Goal: Browse casually: Explore the website without a specific task or goal

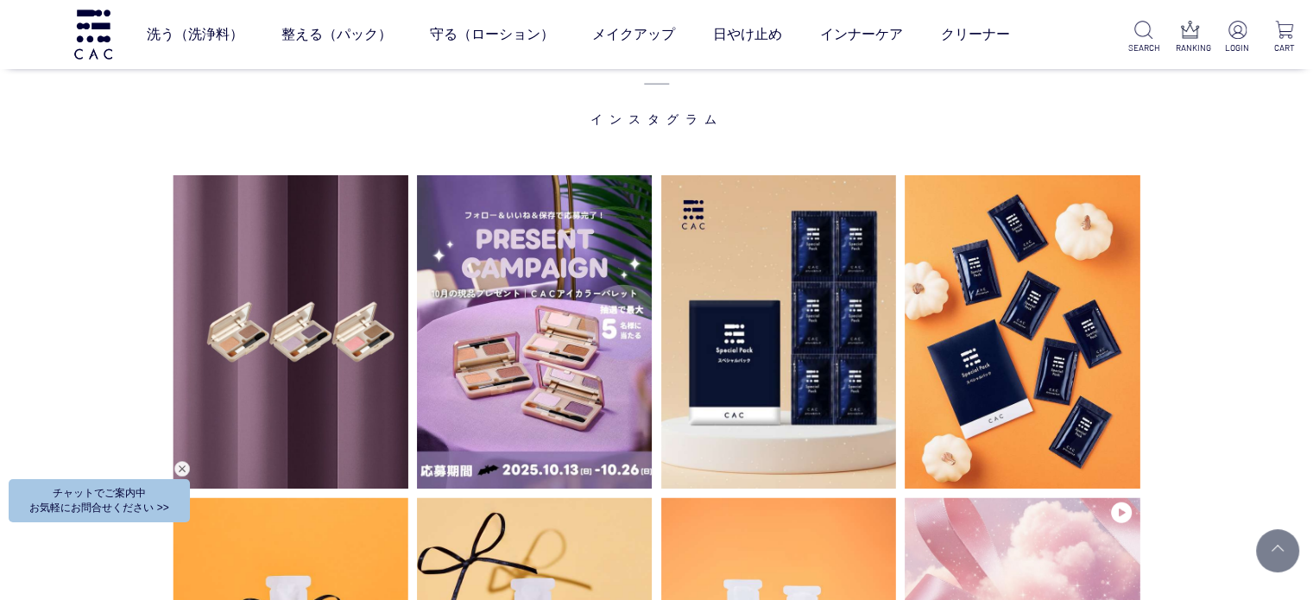
scroll to position [4403, 0]
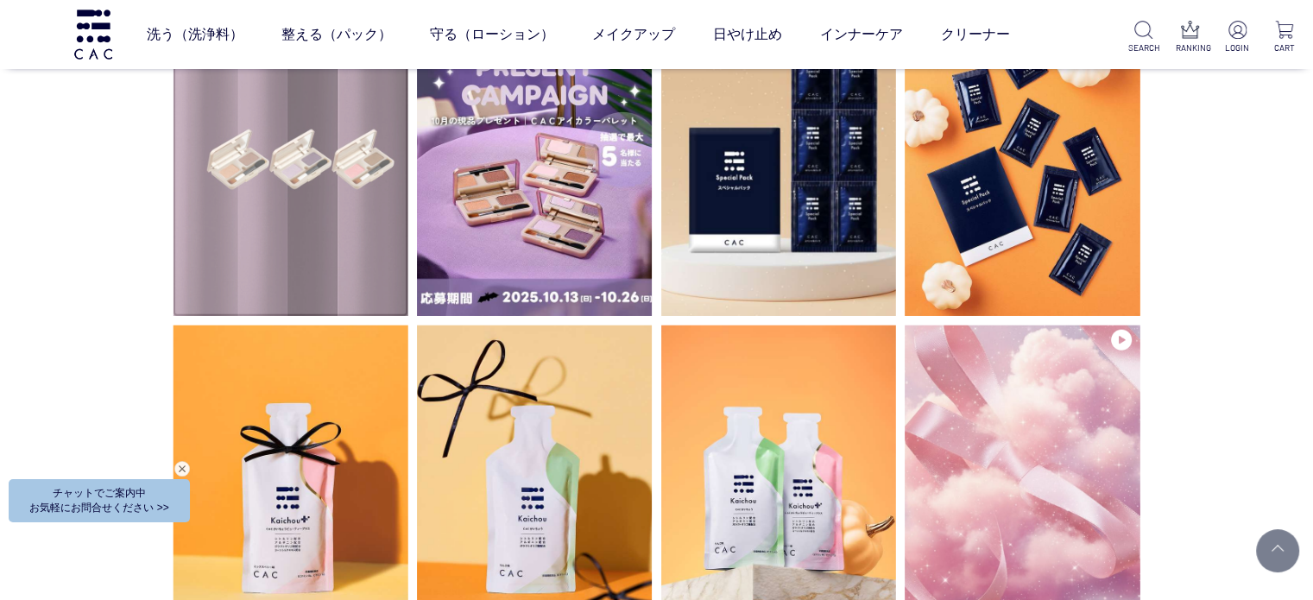
click at [262, 225] on video at bounding box center [291, 160] width 236 height 314
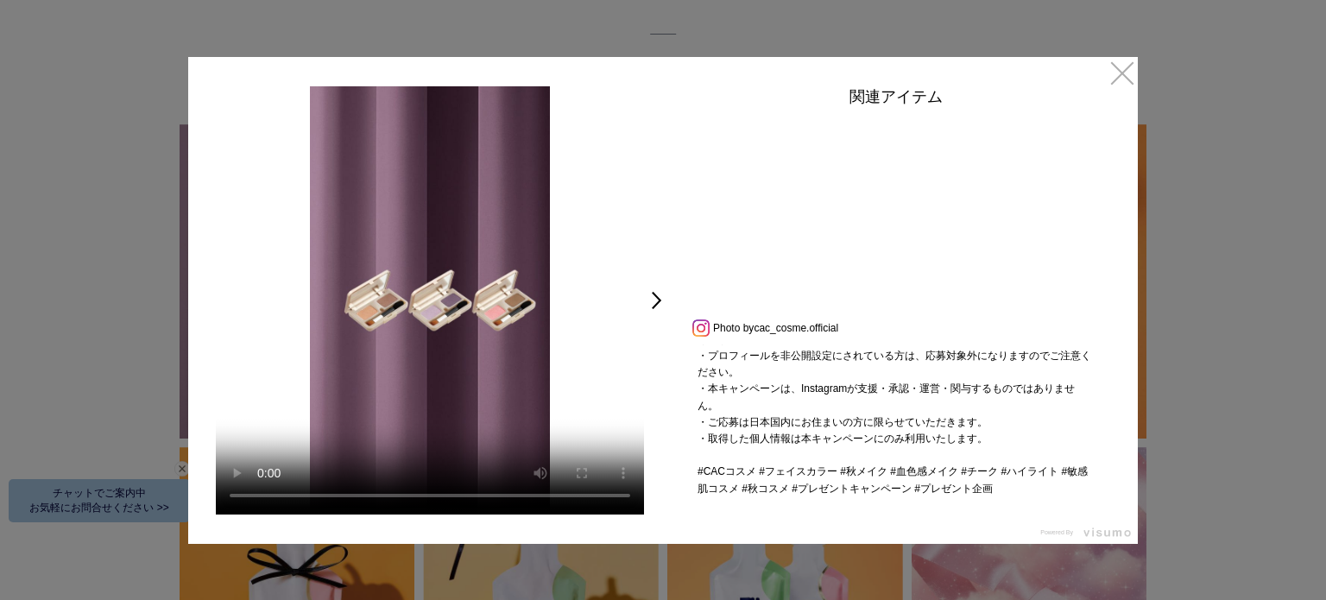
scroll to position [661, 0]
click at [1126, 74] on link "×" at bounding box center [1122, 72] width 31 height 31
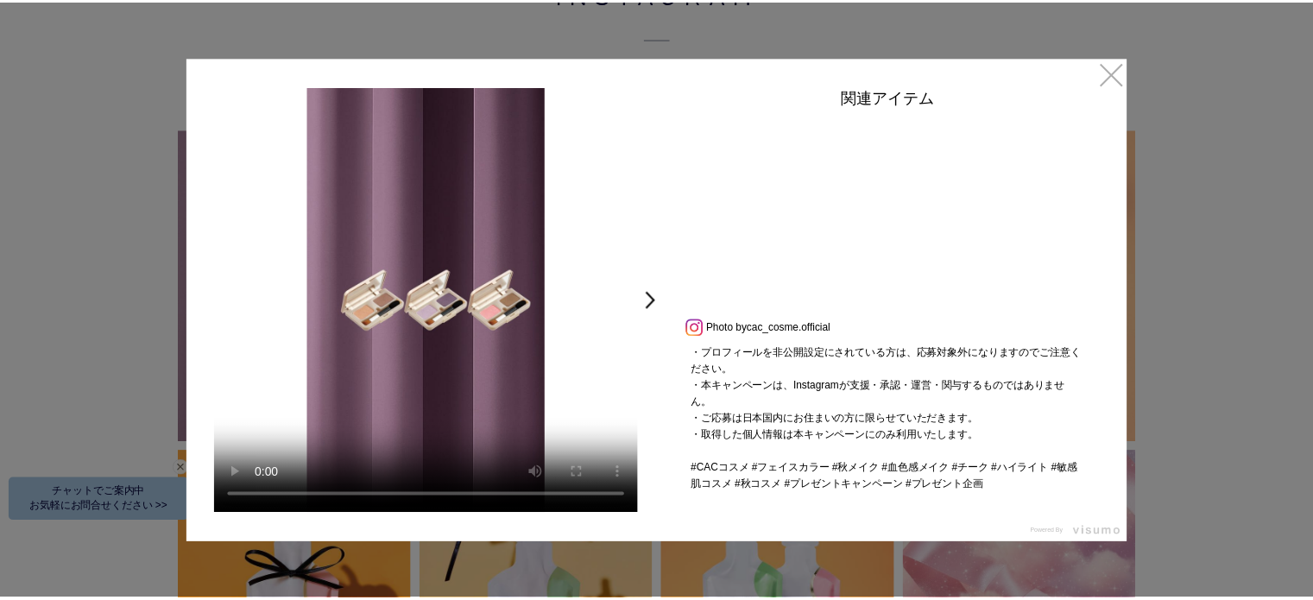
scroll to position [4403, 0]
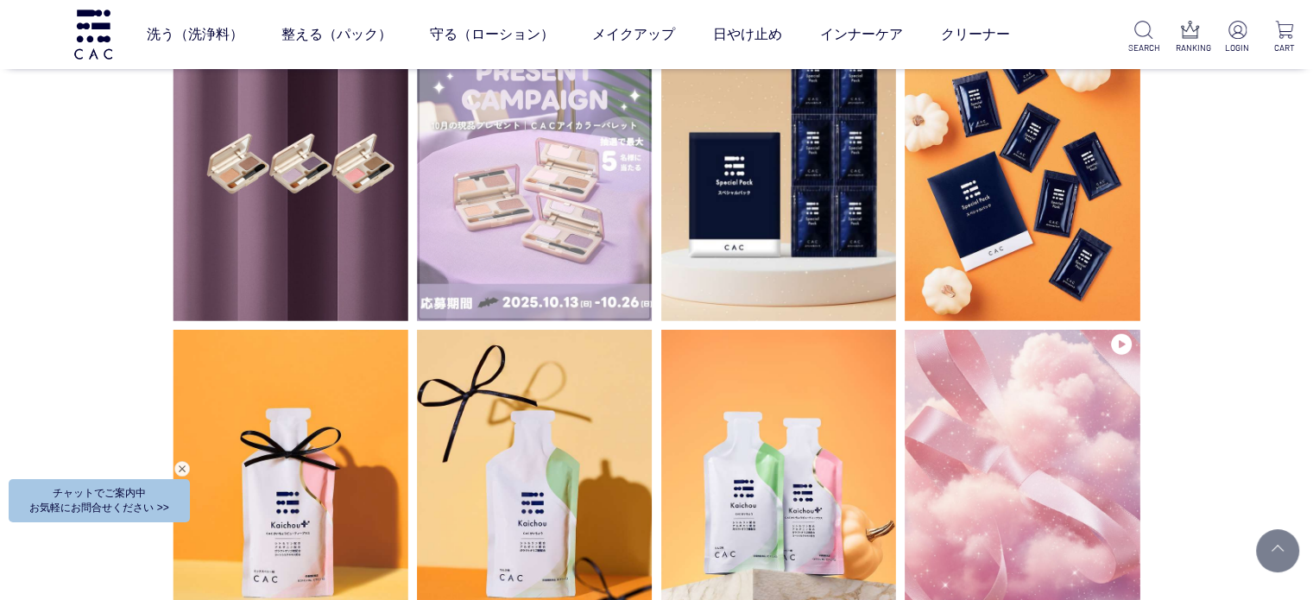
click at [546, 218] on img at bounding box center [535, 164] width 236 height 314
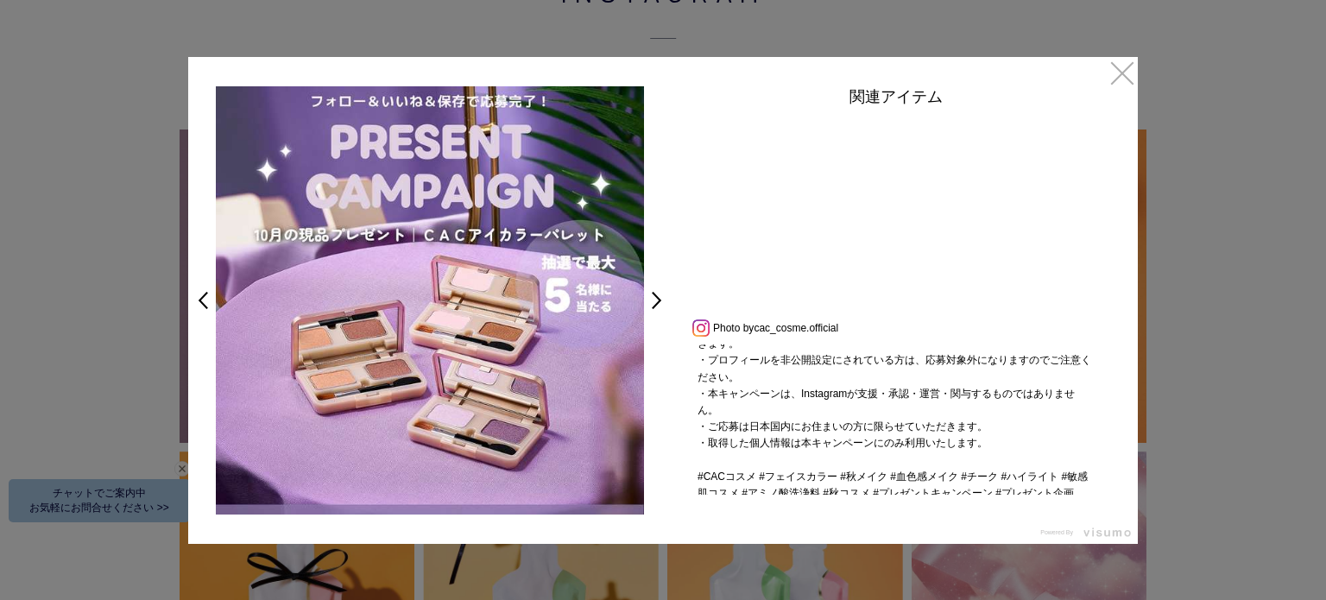
scroll to position [611, 0]
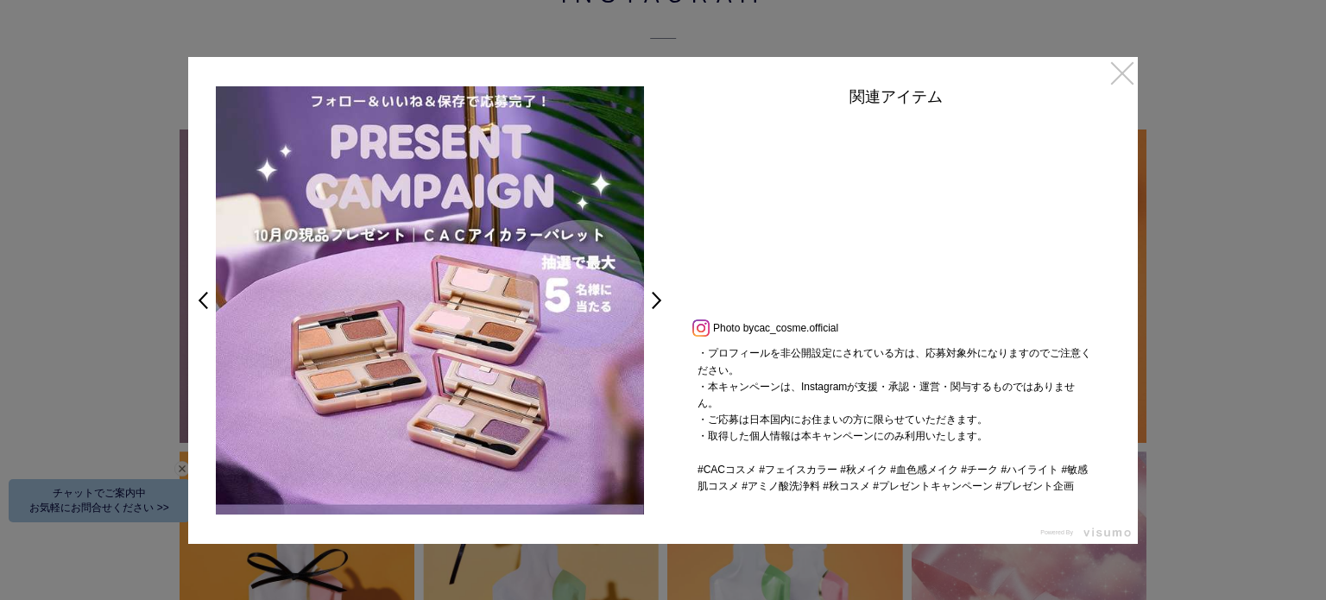
click at [1116, 65] on link "×" at bounding box center [1122, 72] width 31 height 31
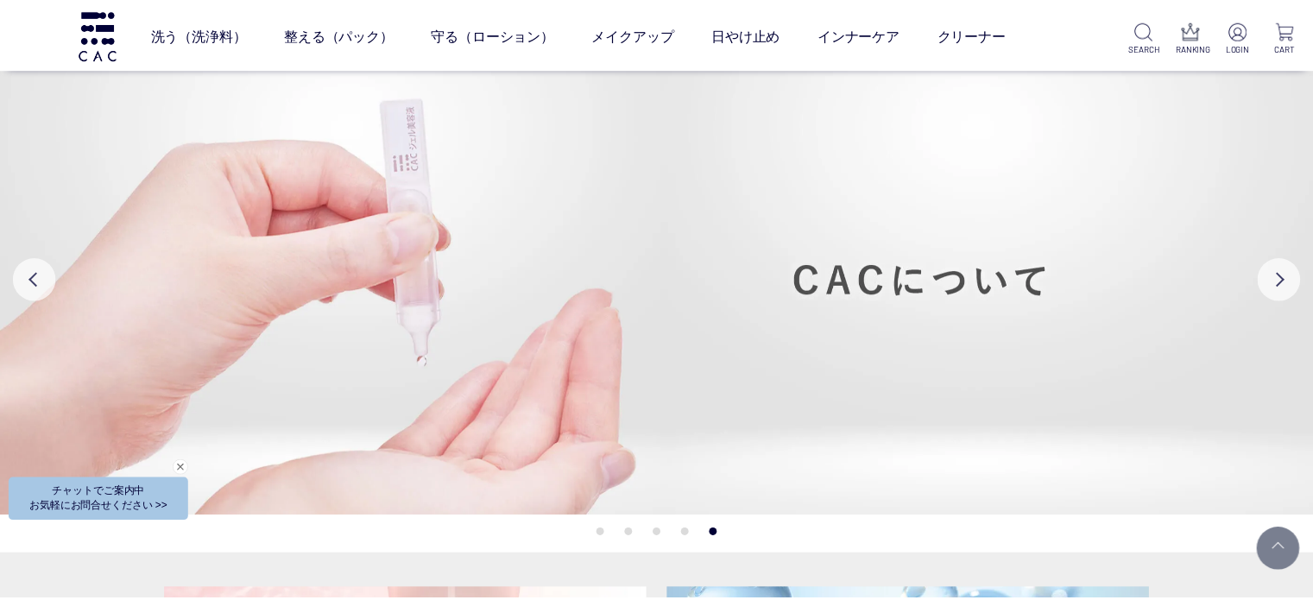
scroll to position [4403, 0]
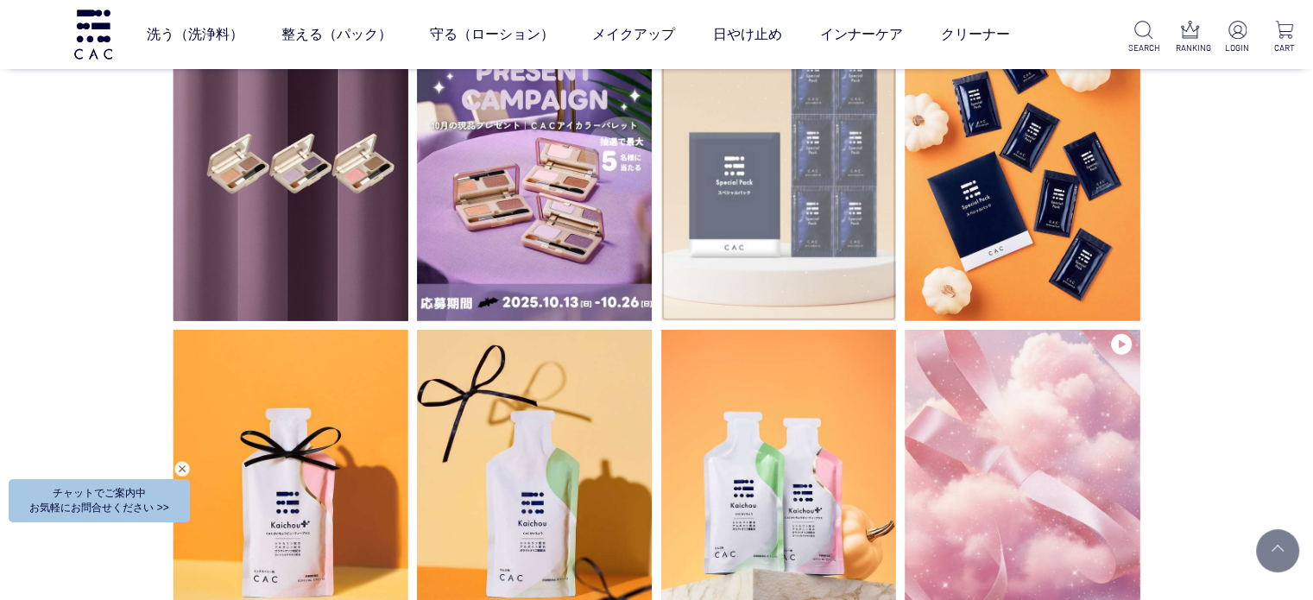
click at [855, 174] on img at bounding box center [778, 164] width 236 height 314
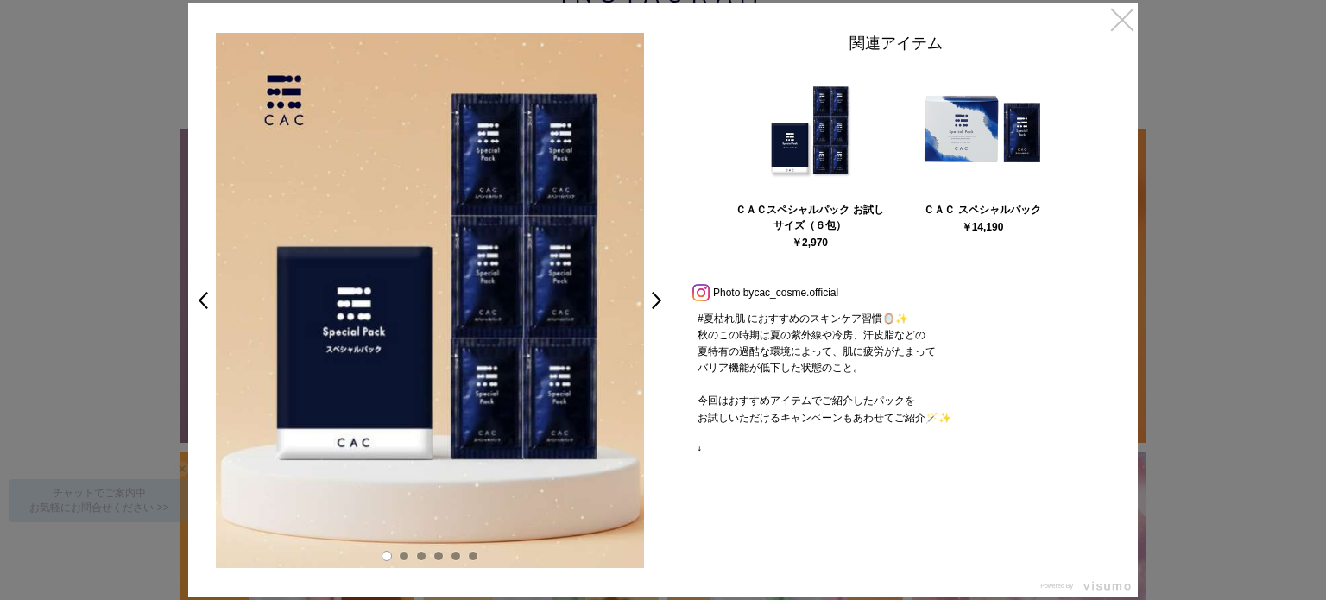
click at [1108, 20] on link "×" at bounding box center [1122, 18] width 31 height 31
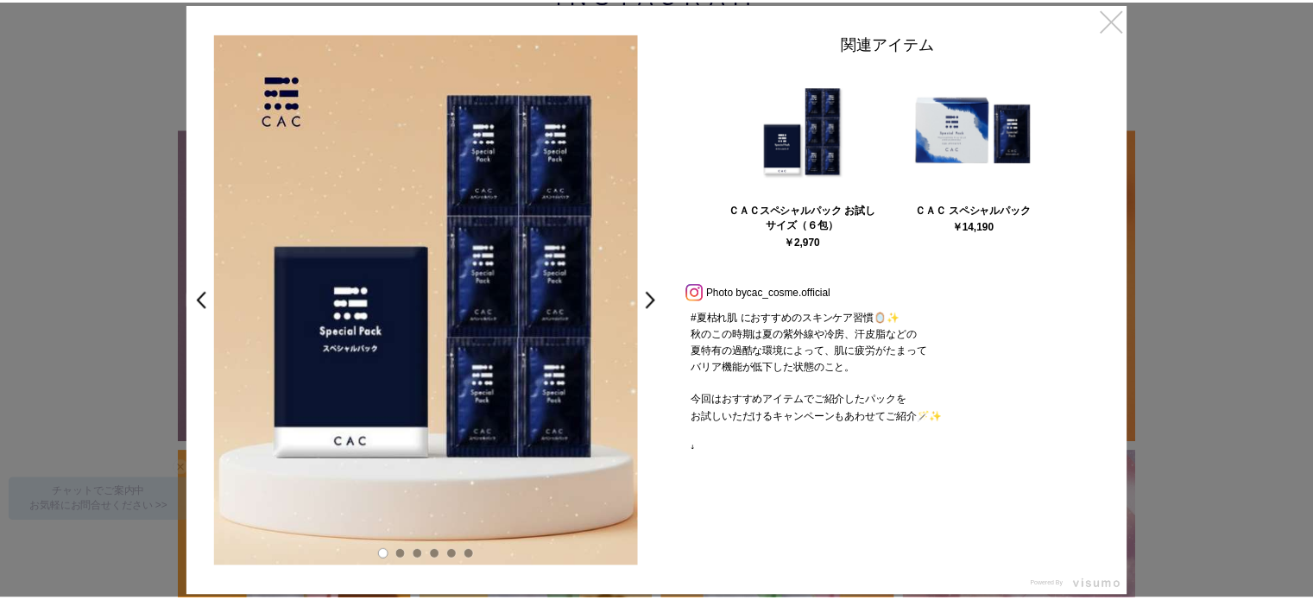
scroll to position [4403, 0]
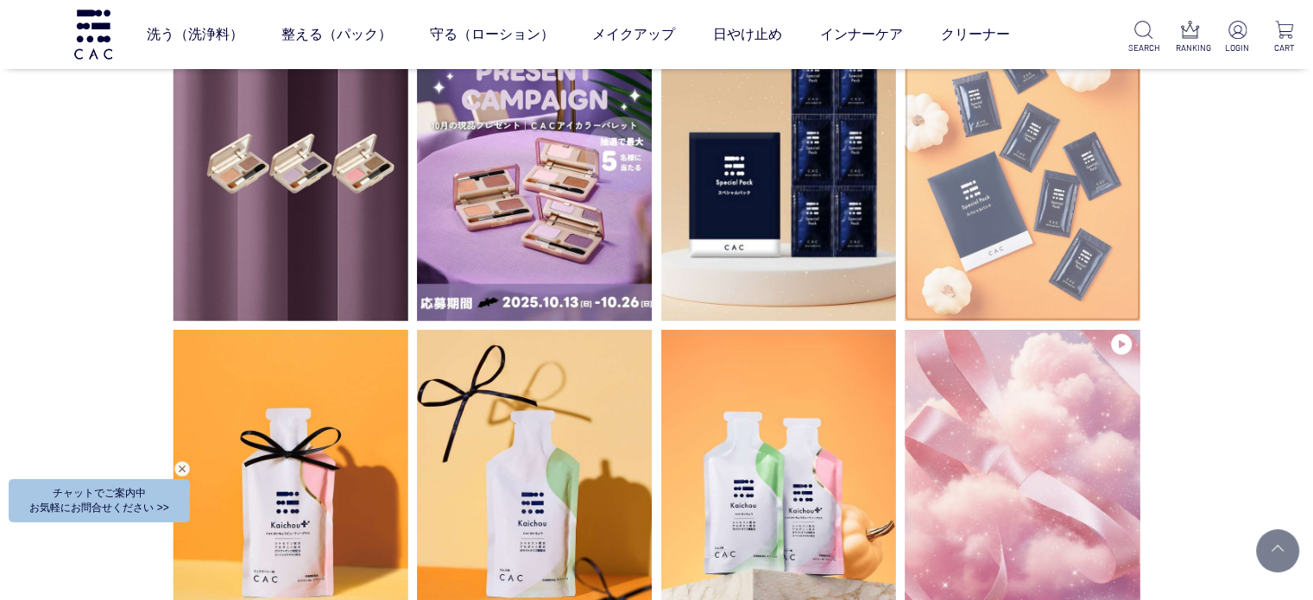
click at [1063, 195] on img at bounding box center [1023, 164] width 236 height 314
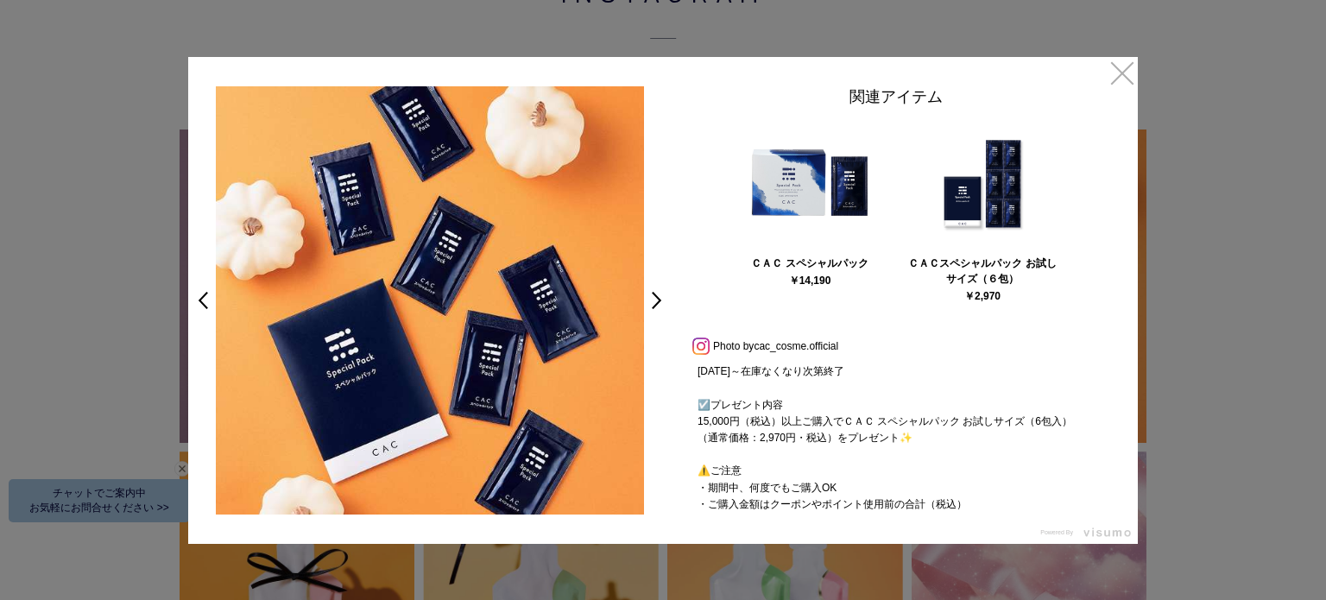
scroll to position [297, 0]
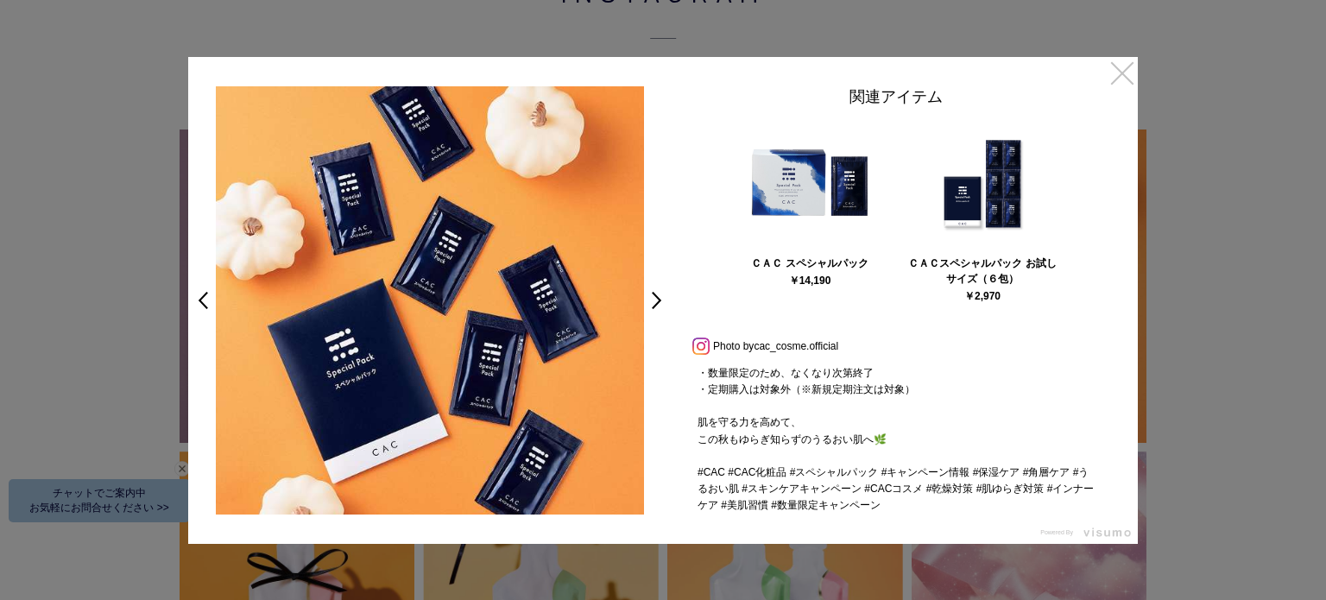
click at [1123, 75] on link "×" at bounding box center [1122, 72] width 31 height 31
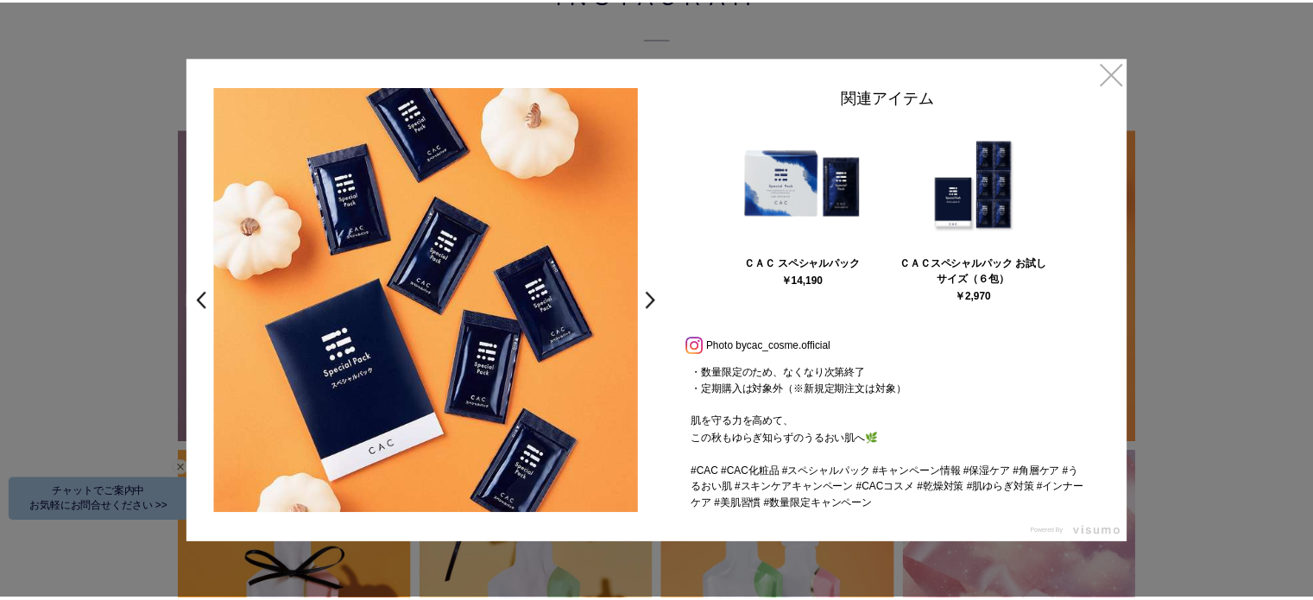
scroll to position [4403, 0]
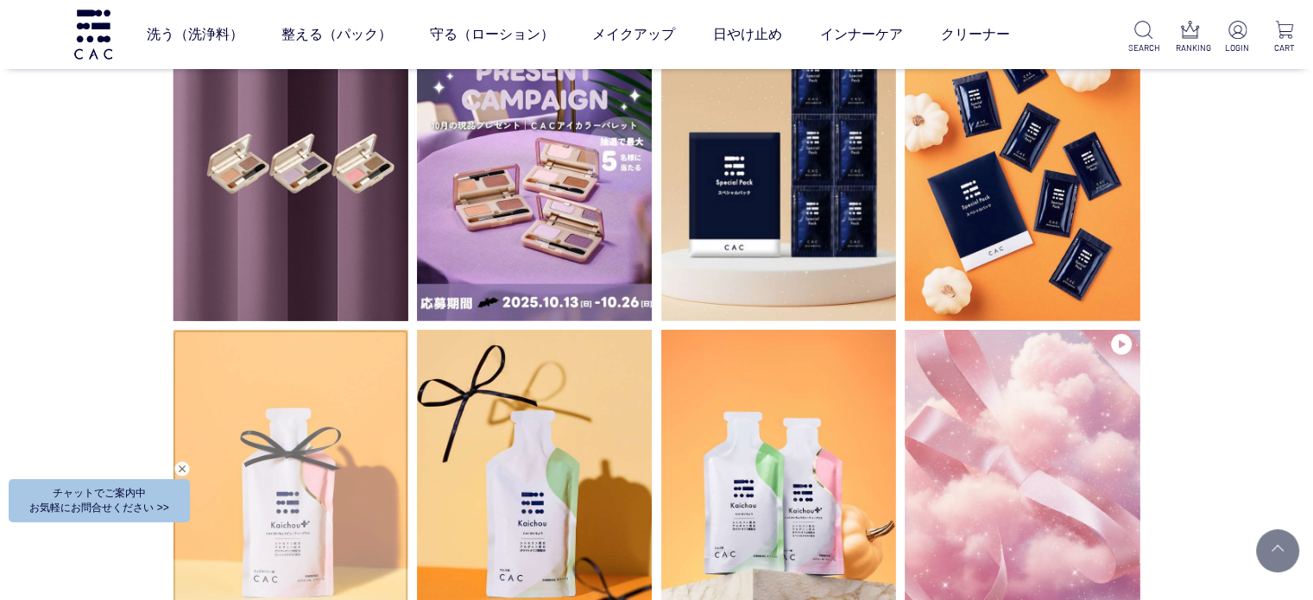
click at [345, 510] on img at bounding box center [291, 487] width 236 height 314
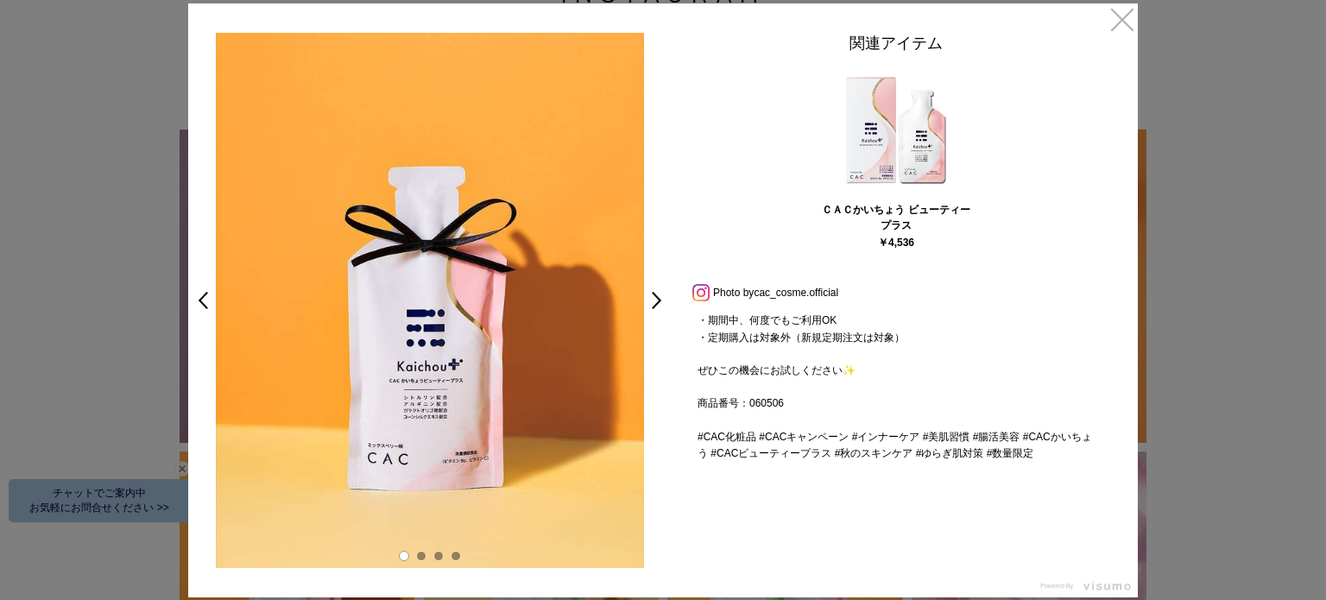
scroll to position [346, 0]
click at [1132, 20] on link "×" at bounding box center [1122, 18] width 31 height 31
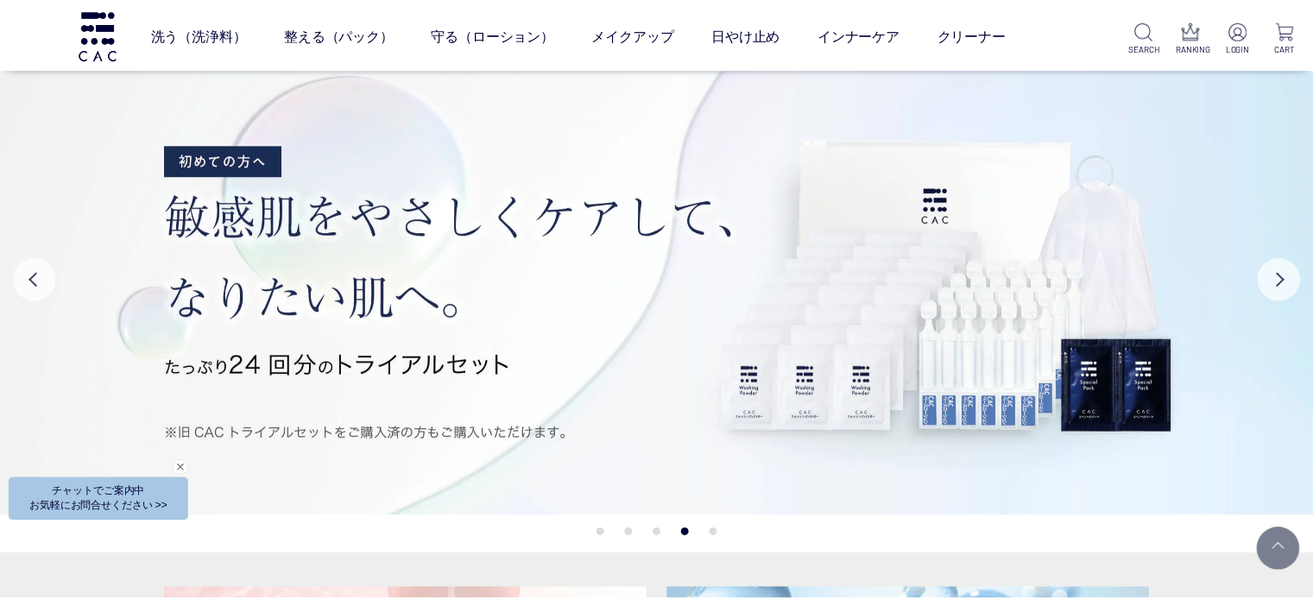
scroll to position [4403, 0]
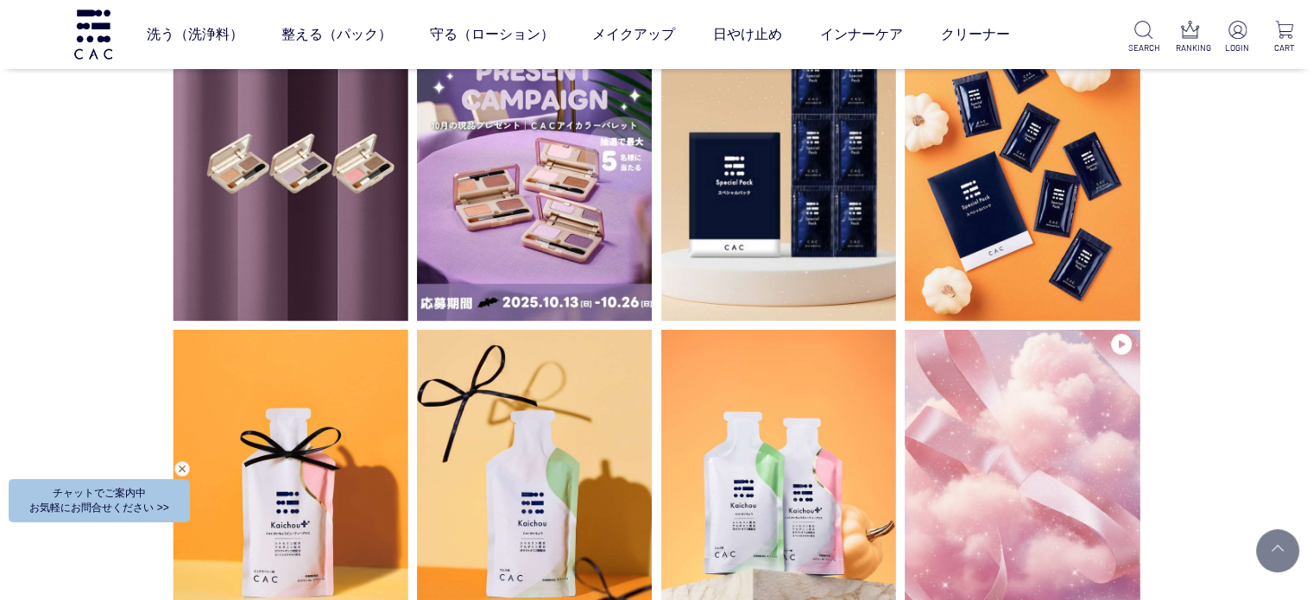
click at [1212, 193] on div "INSTAGRAM インスタグラム" at bounding box center [656, 581] width 1313 height 1637
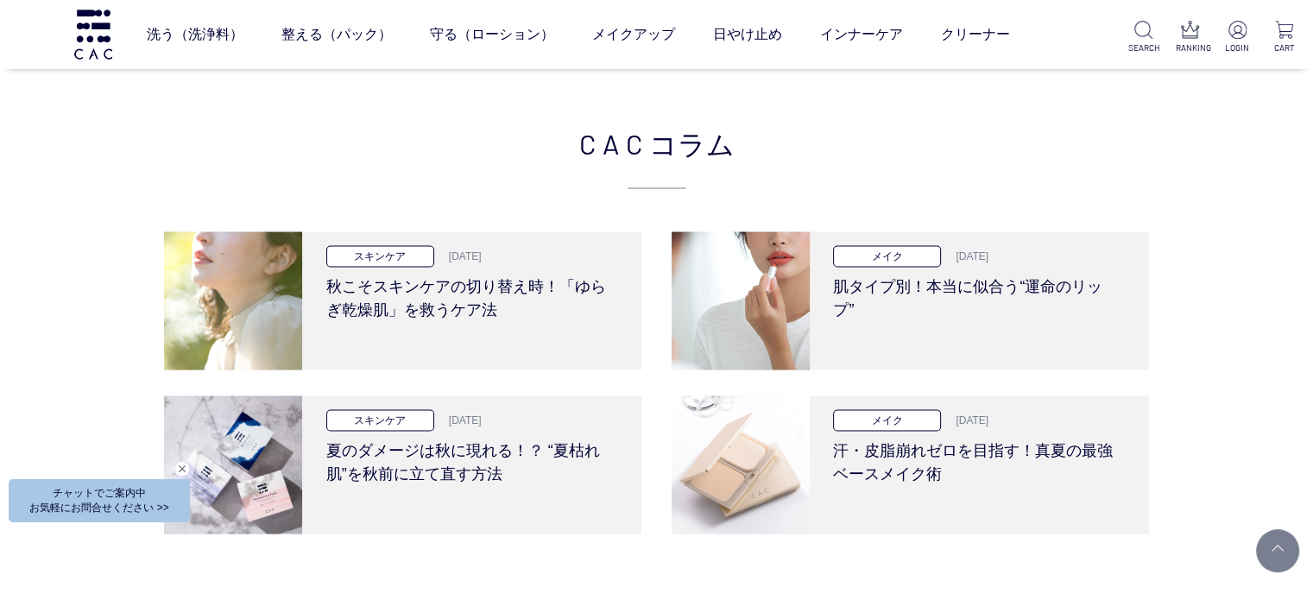
scroll to position [3190, 0]
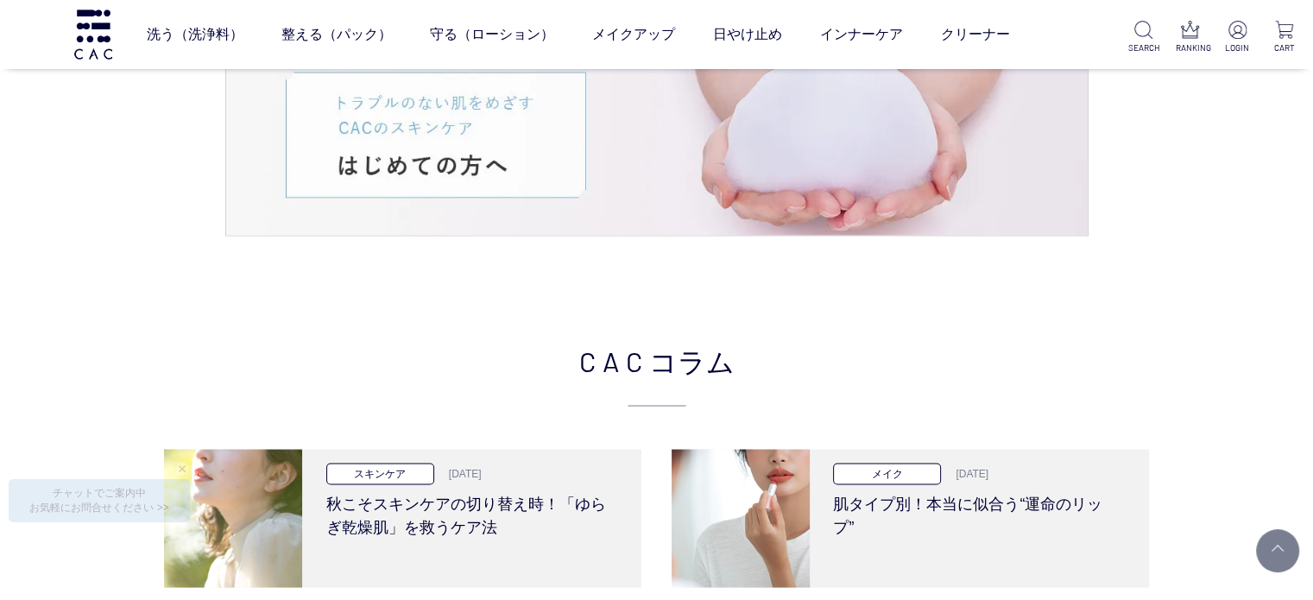
click at [180, 289] on div "CAC コラム スキンケア 2025.10.09 秋こそスキンケアの切り替え時！「ゆらぎ乾燥肌」を救うケア法 メイク 2025.09.25 肌タイプ別！本当に…" at bounding box center [656, 612] width 1313 height 718
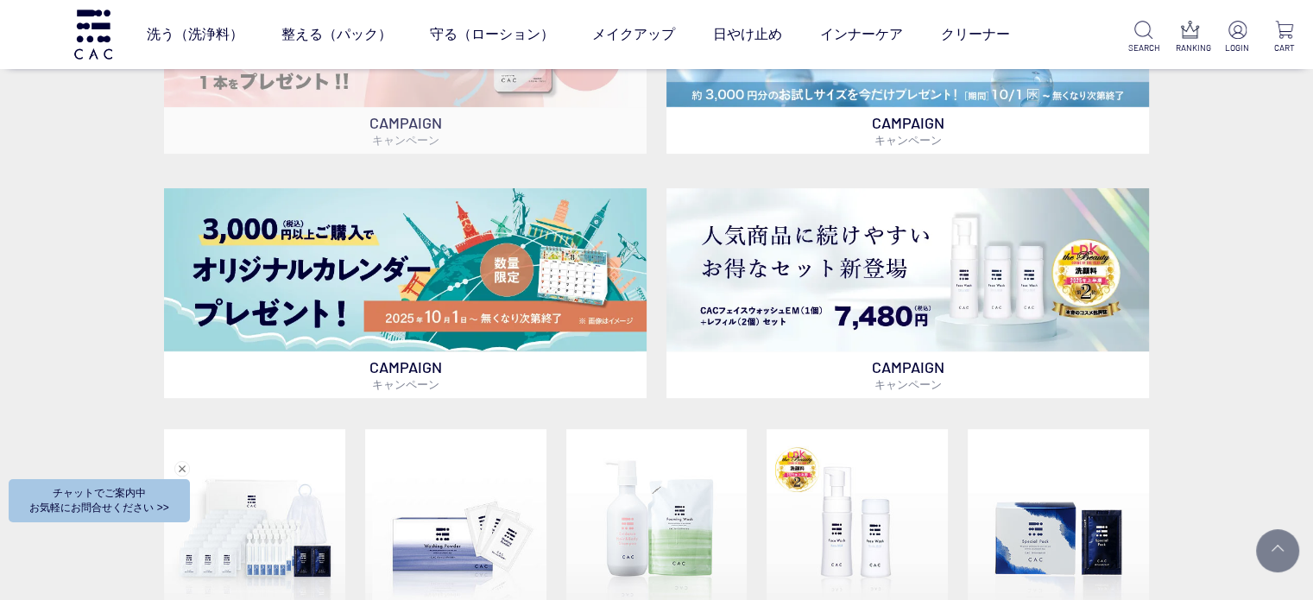
scroll to position [427, 0]
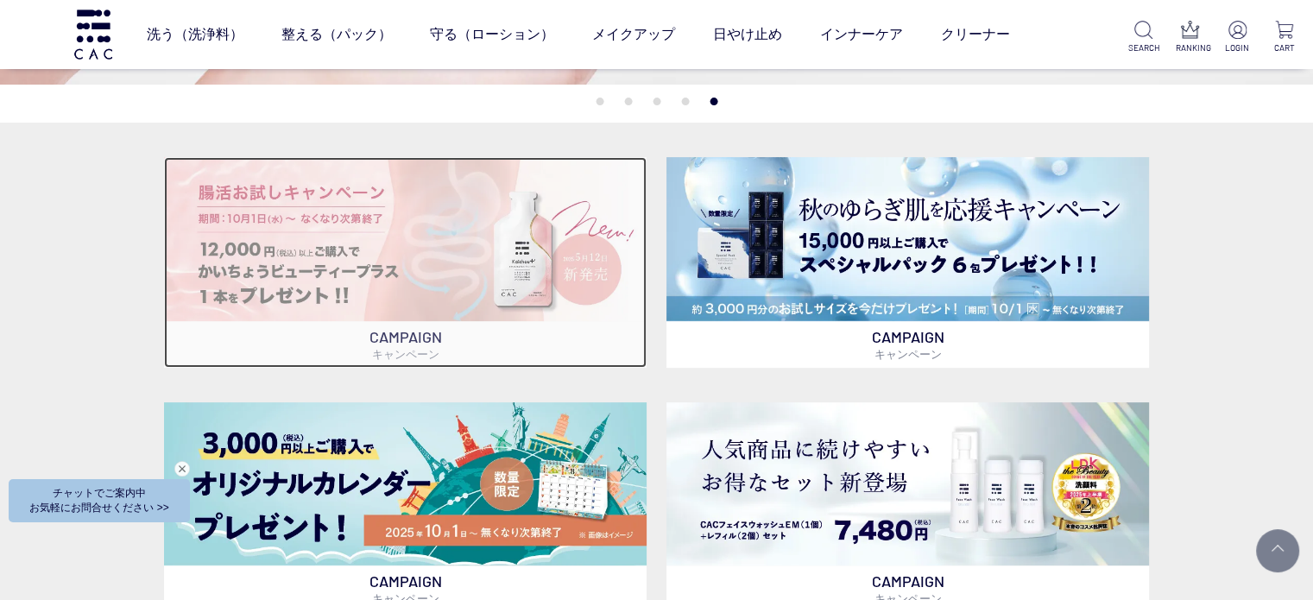
click at [450, 297] on img at bounding box center [405, 239] width 483 height 164
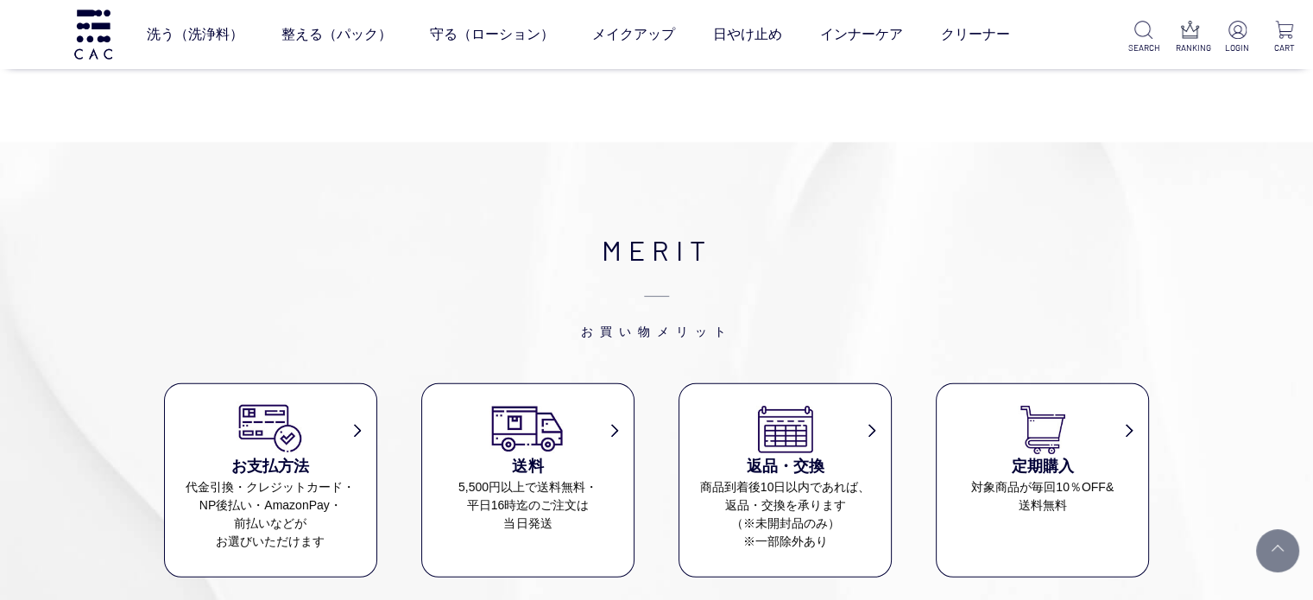
scroll to position [4921, 0]
